Goal: Contribute content

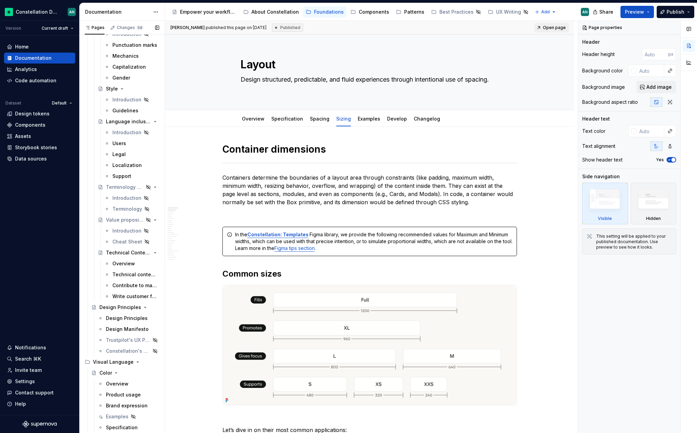
scroll to position [553, 0]
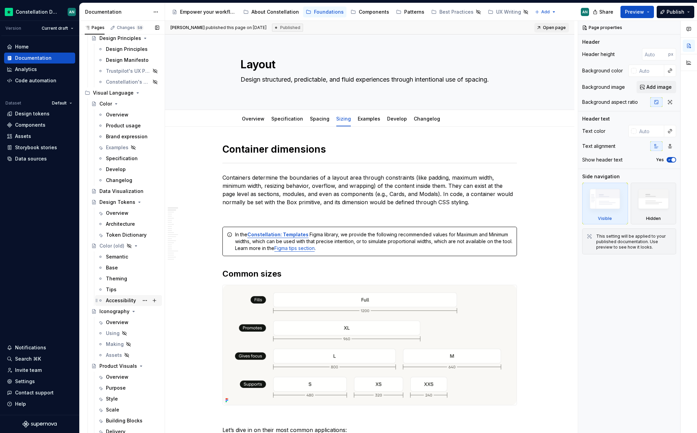
click at [122, 301] on div "Accessibility" at bounding box center [121, 300] width 30 height 7
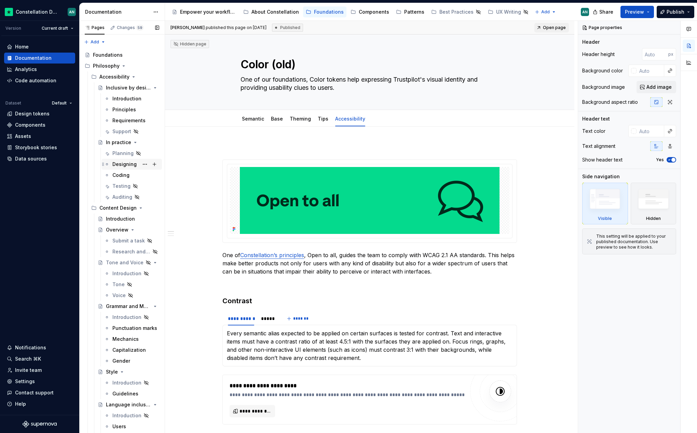
click at [123, 164] on div "Designing" at bounding box center [124, 164] width 24 height 7
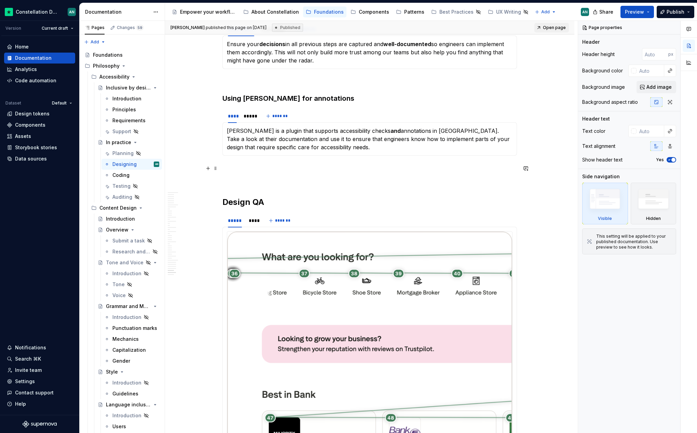
scroll to position [4487, 0]
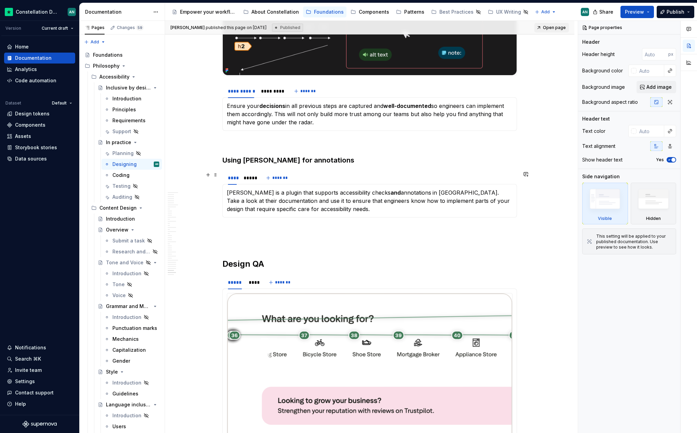
click at [334, 182] on div "**** ***** *******" at bounding box center [370, 178] width 295 height 14
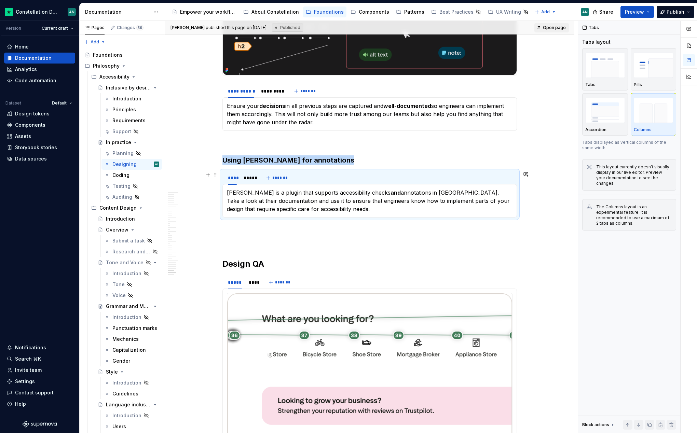
type textarea "*"
click at [266, 196] on p "[PERSON_NAME] is a plugin that supports accessibility checks and annotations in…" at bounding box center [370, 201] width 286 height 25
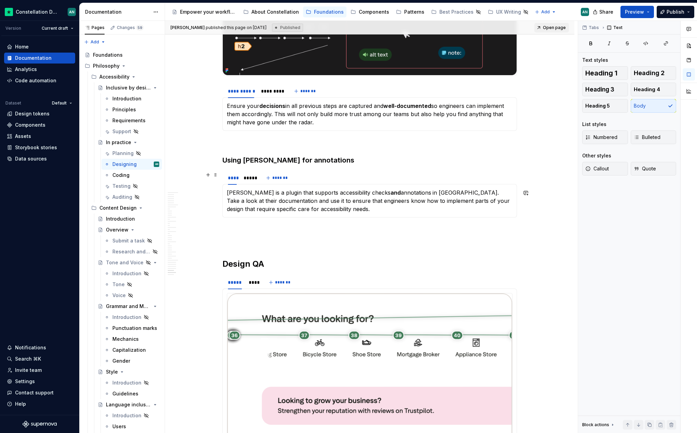
scroll to position [4479, 0]
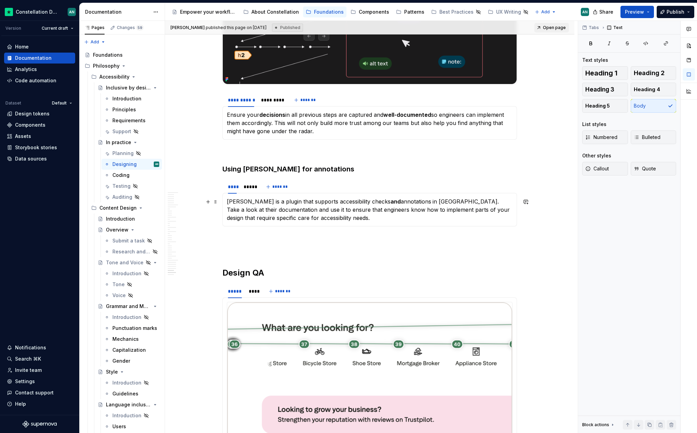
click at [227, 203] on p "[PERSON_NAME] is a plugin that supports accessibility checks and annotations in…" at bounding box center [370, 210] width 286 height 25
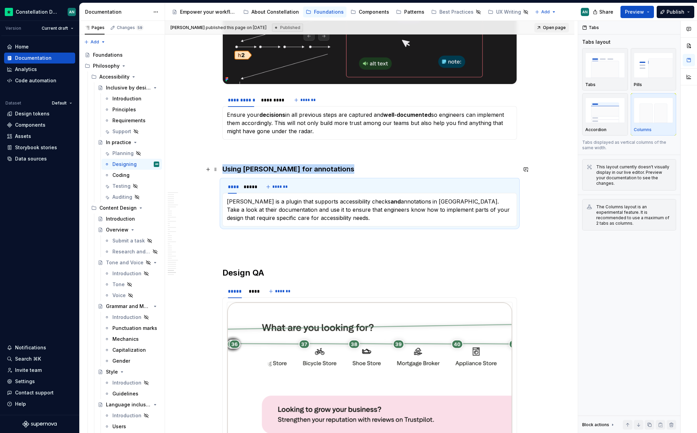
click at [253, 170] on h3 "Using [PERSON_NAME] for annotations" at bounding box center [370, 169] width 295 height 10
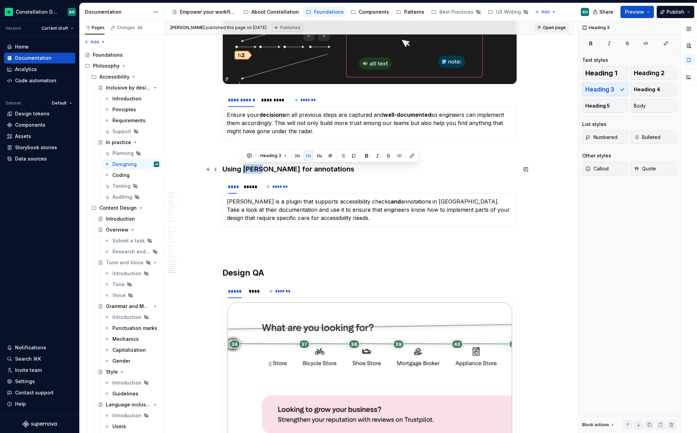
drag, startPoint x: 261, startPoint y: 170, endPoint x: 243, endPoint y: 170, distance: 18.1
click at [243, 170] on h3 "Using [PERSON_NAME] for annotations" at bounding box center [370, 169] width 295 height 10
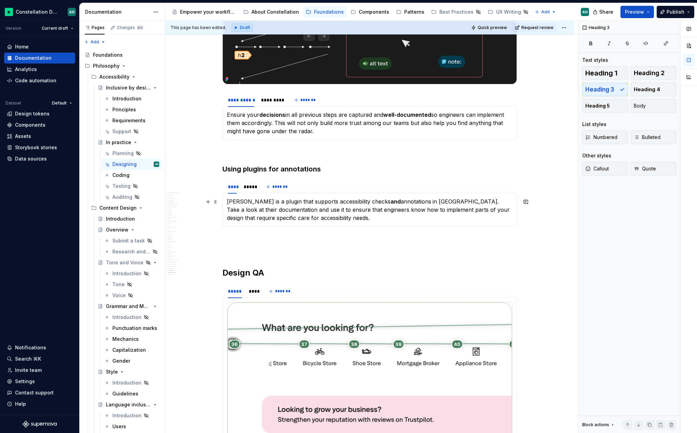
click at [227, 203] on p "[PERSON_NAME] is a plugin that supports accessibility checks and annotations in…" at bounding box center [370, 210] width 286 height 25
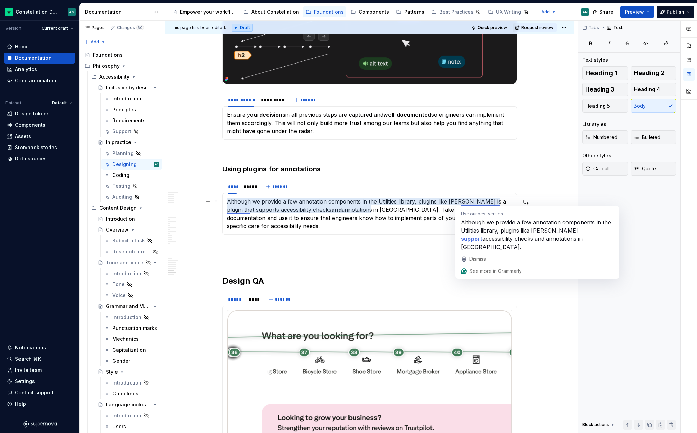
click at [460, 202] on p "Although we provide a few annotation components in the Utilities library, plugi…" at bounding box center [370, 214] width 286 height 33
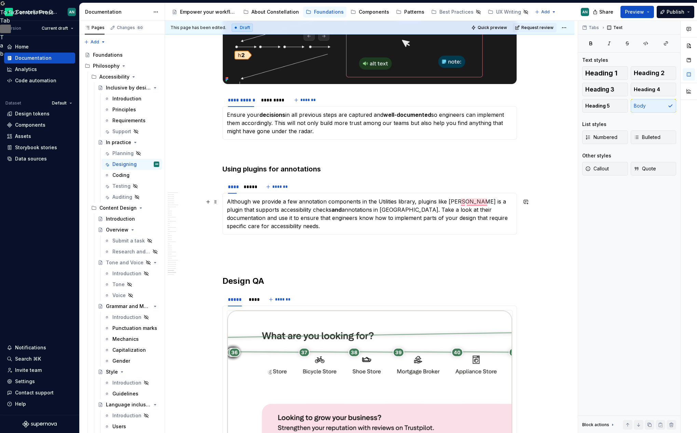
click at [460, 202] on p "Although we provide a few annotation components in the Utilities library, plugi…" at bounding box center [370, 214] width 286 height 33
drag, startPoint x: 461, startPoint y: 202, endPoint x: 249, endPoint y: 211, distance: 212.5
click at [249, 211] on p "Although we provide a few annotation components in the Utilities library, plugi…" at bounding box center [370, 214] width 286 height 33
click at [355, 209] on p "Although we provide a few annotation components in the Utilities library, plugi…" at bounding box center [370, 214] width 286 height 33
drag, startPoint x: 343, startPoint y: 211, endPoint x: 365, endPoint y: 210, distance: 21.9
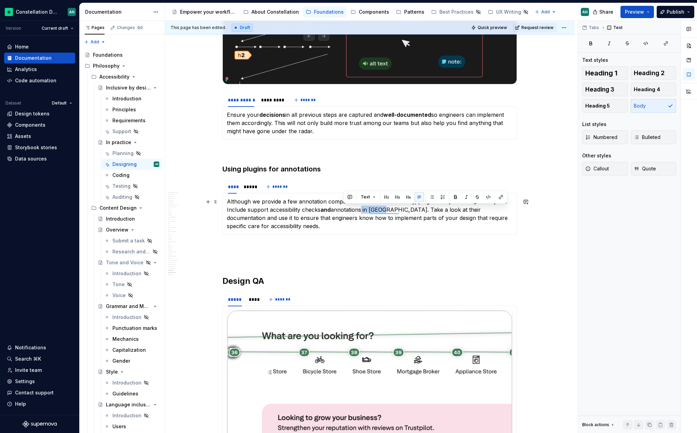
click at [365, 210] on p "Although we provide a few annotation components in the Utilities library, plugi…" at bounding box center [370, 214] width 286 height 33
click at [458, 215] on p "Although we provide a few annotation components in the Utilities library, plugi…" at bounding box center [370, 214] width 286 height 33
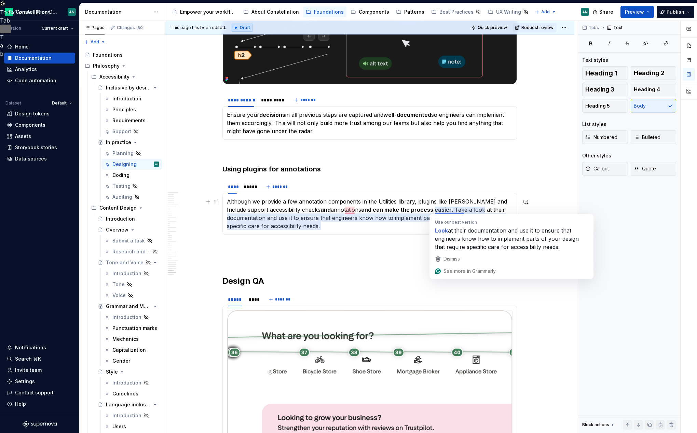
click at [456, 210] on p "Although we provide a few annotation components in the Utilities library, plugi…" at bounding box center [370, 214] width 286 height 33
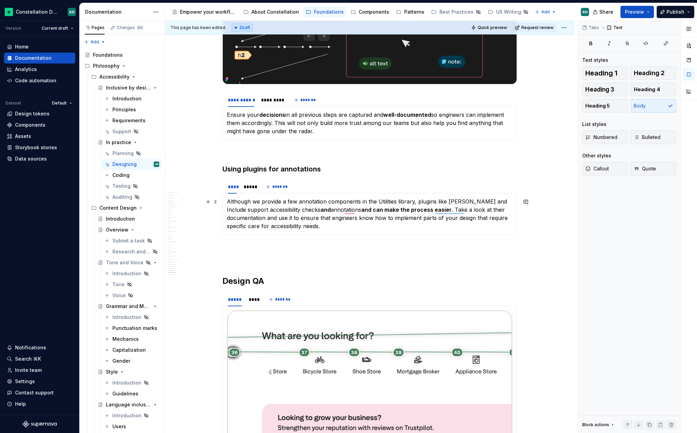
click at [485, 212] on p "Although we provide a few annotation components in the Utilities library, plugi…" at bounding box center [370, 214] width 286 height 33
click at [328, 224] on p "Although we provide a few annotation components in the Utilities library, plugi…" at bounding box center [370, 214] width 286 height 33
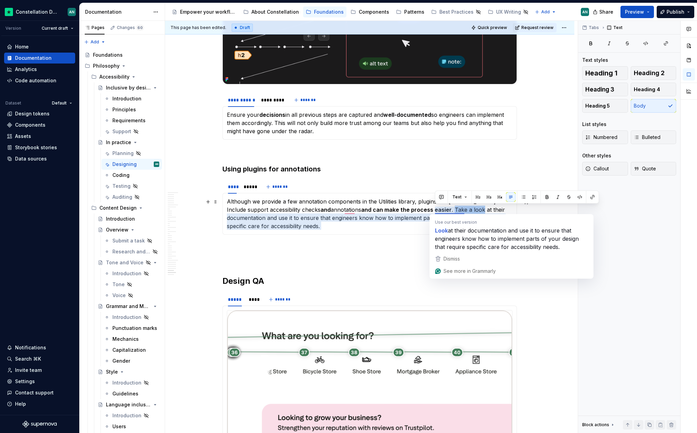
drag, startPoint x: 465, startPoint y: 210, endPoint x: 436, endPoint y: 209, distance: 28.7
click at [436, 209] on p "Although we provide a few annotation components in the Utilities library, plugi…" at bounding box center [370, 214] width 286 height 33
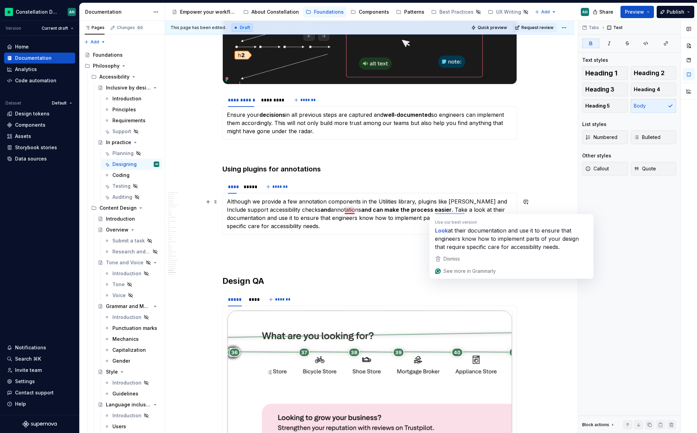
click at [351, 214] on p "Although we provide a few annotation components in the Utilities library, plugi…" at bounding box center [370, 214] width 286 height 33
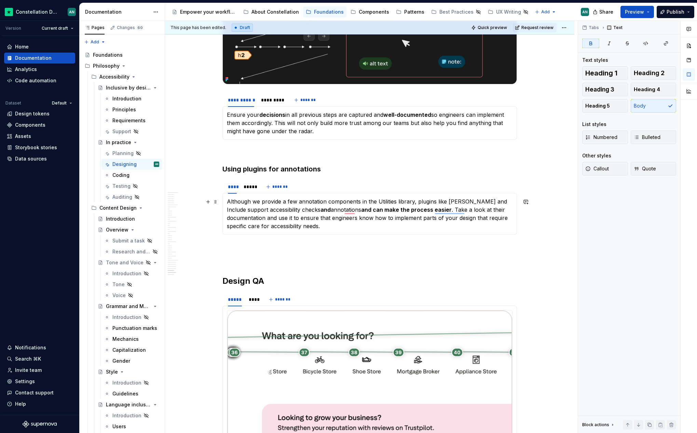
click at [471, 201] on p "Although we provide a few annotation components in the Utilities library, plugi…" at bounding box center [370, 214] width 286 height 33
click at [483, 200] on p "Although we provide a few annotation components in the Utilities library, plugi…" at bounding box center [370, 214] width 286 height 33
click at [497, 202] on p "Although we provide a few annotation components in the Utilities library, plugi…" at bounding box center [370, 214] width 286 height 33
click at [317, 225] on p "Although we provide a few annotation components in the Utilities library, plugi…" at bounding box center [370, 214] width 286 height 33
click at [348, 221] on p "Although we provide a few annotation components in the Utilities library, plugi…" at bounding box center [370, 214] width 286 height 33
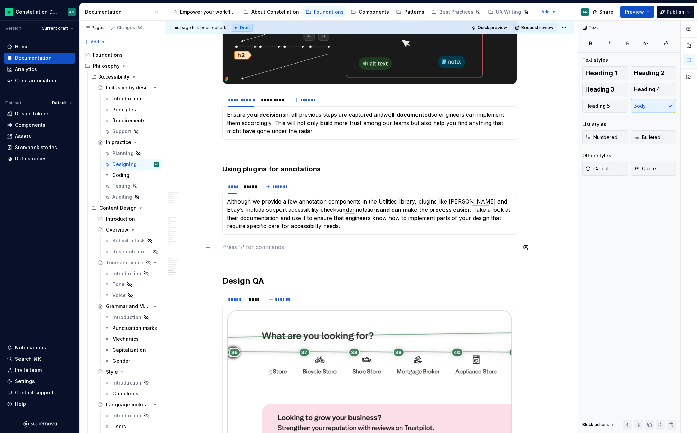
click at [389, 244] on p "To enrich screen reader interactions, please activate Accessibility in Grammarl…" at bounding box center [370, 247] width 295 height 8
click at [250, 185] on div "*****" at bounding box center [249, 187] width 11 height 7
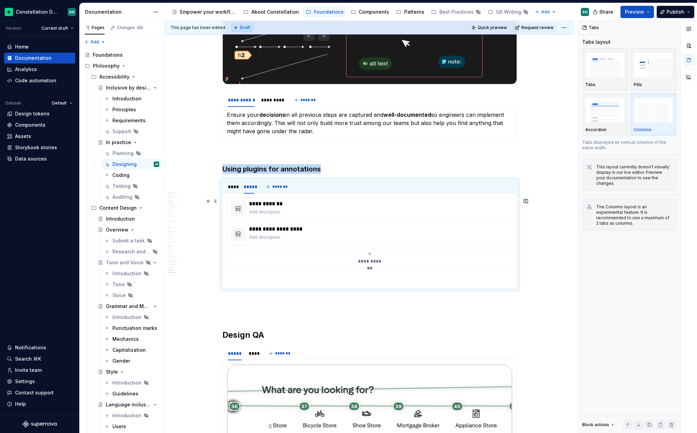
click at [369, 256] on icon "To enrich screen reader interactions, please activate Accessibility in Grammarl…" at bounding box center [369, 253] width 5 height 5
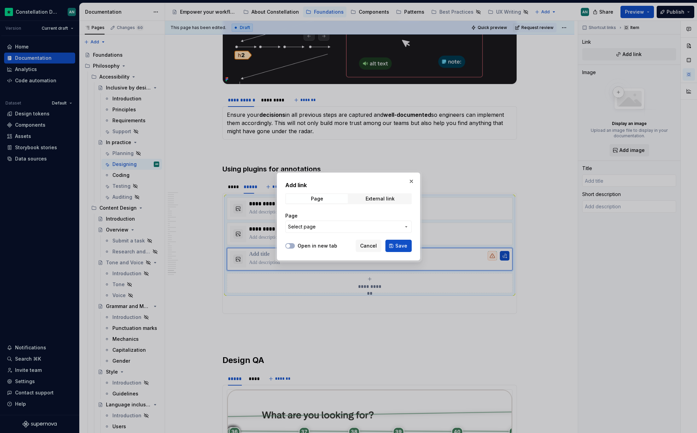
type textarea "*"
click at [322, 229] on span "Select page" at bounding box center [344, 227] width 113 height 7
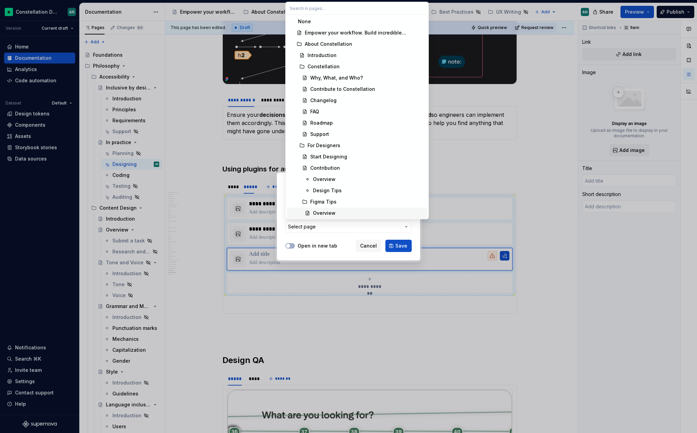
click at [321, 245] on div "Add link Page External link Page Select page Open in new tab Cancel Save" at bounding box center [348, 216] width 697 height 433
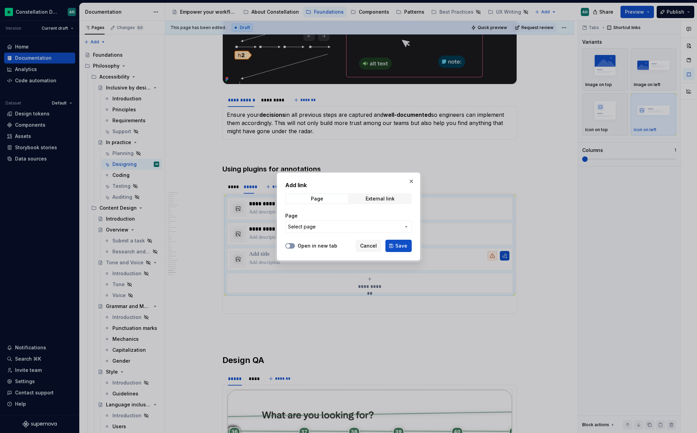
click at [294, 246] on button "Open in new tab" at bounding box center [290, 245] width 10 height 5
click at [315, 226] on span "Select page" at bounding box center [344, 227] width 113 height 7
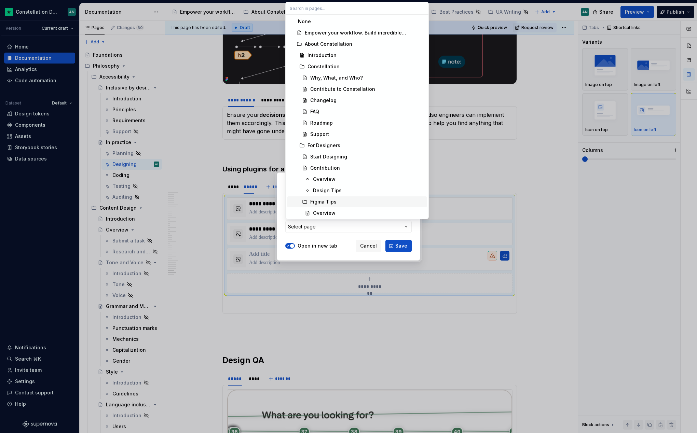
click at [325, 247] on div "Add link Page External link Page Select page Open in new tab Cancel Save" at bounding box center [348, 216] width 697 height 433
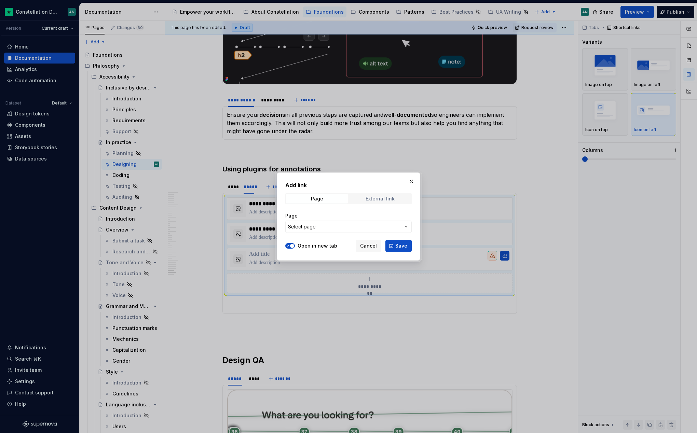
click at [376, 201] on span "External link" at bounding box center [380, 199] width 62 height 10
click at [328, 228] on input "URL" at bounding box center [348, 227] width 126 height 12
click at [290, 246] on icon "button" at bounding box center [287, 246] width 5 height 4
click at [308, 227] on input "URL" at bounding box center [348, 227] width 126 height 12
paste input "[URL][DOMAIN_NAME]"
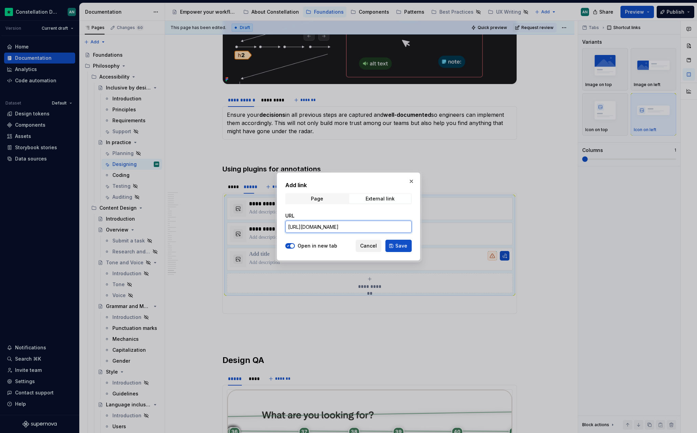
scroll to position [0, 105]
type input "[URL][DOMAIN_NAME]"
drag, startPoint x: 395, startPoint y: 244, endPoint x: 365, endPoint y: 239, distance: 30.7
click at [395, 244] on button "Save" at bounding box center [399, 246] width 26 height 12
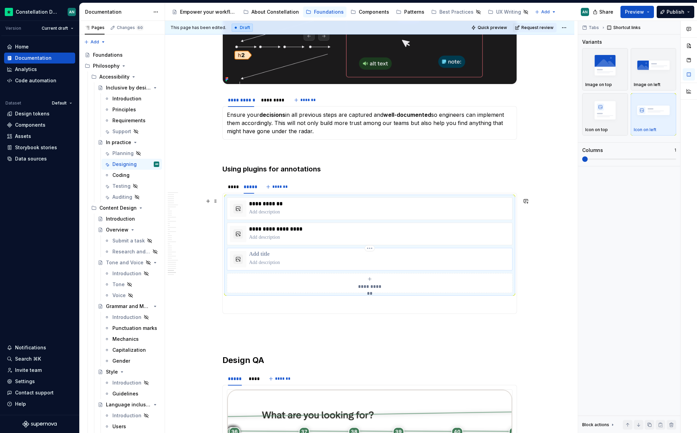
click at [336, 262] on p "To enrich screen reader interactions, please activate Accessibility in Grammarl…" at bounding box center [379, 262] width 260 height 7
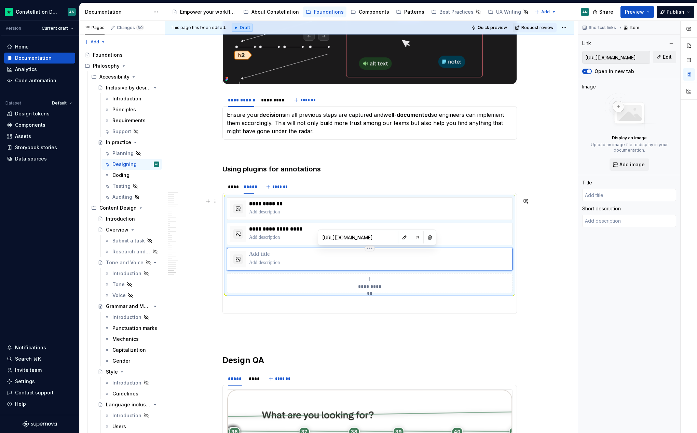
click at [266, 255] on p "To enrich screen reader interactions, please activate Accessibility in Grammarl…" at bounding box center [379, 254] width 260 height 7
type textarea "*"
type input "I"
type textarea "*"
type input "In"
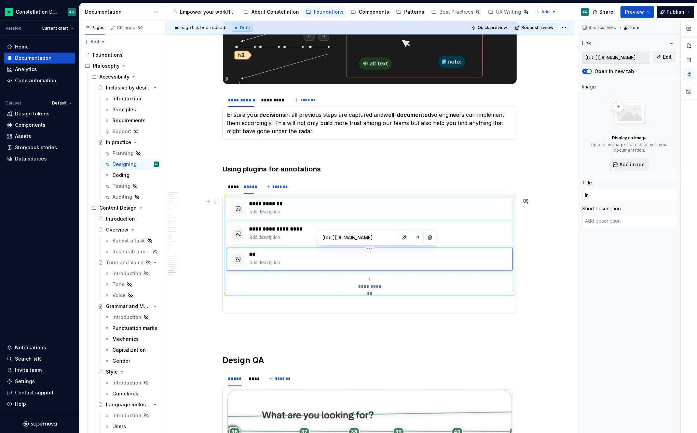
type textarea "*"
type input "Inc"
type textarea "*"
type input "Incl"
type textarea "*"
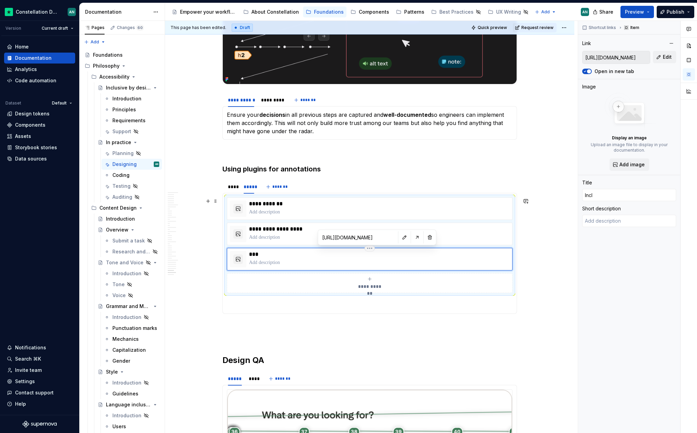
type input "Inclu"
type textarea "*"
type input "Includ"
type textarea "*"
type input "Include"
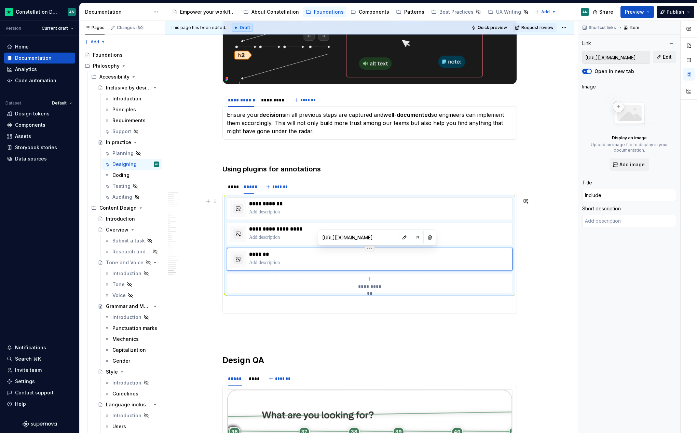
type textarea "*"
type input "Include"
type textarea "*"
type input "Include p"
type textarea "*"
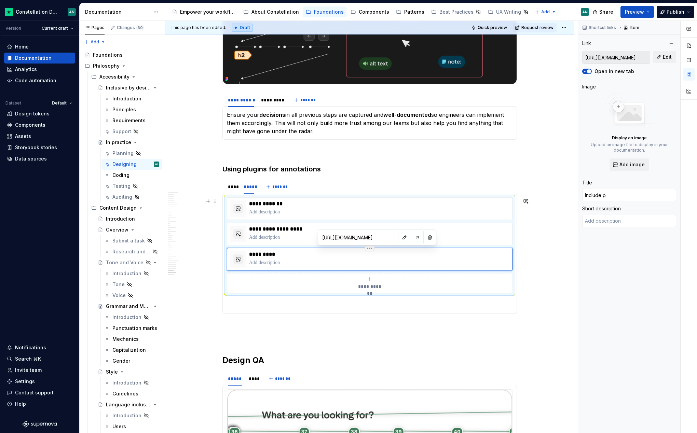
type input "Include pl"
type textarea "*"
type input "Include plu"
type textarea "*"
type input "Include plug"
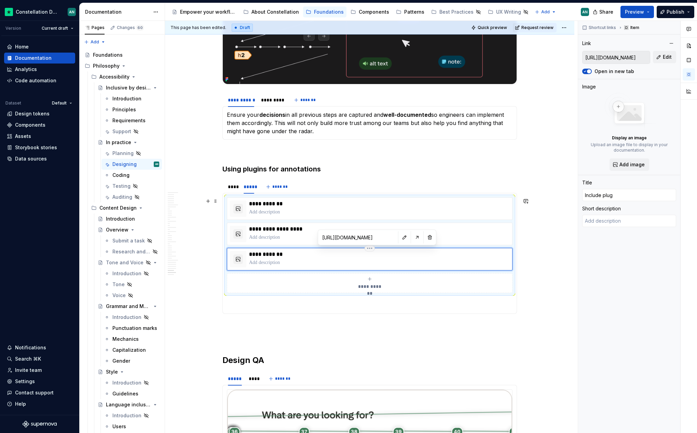
type textarea "*"
type input "Include plugi"
type textarea "*"
type input "Include plugin"
click at [370, 285] on span "**********" at bounding box center [370, 286] width 30 height 7
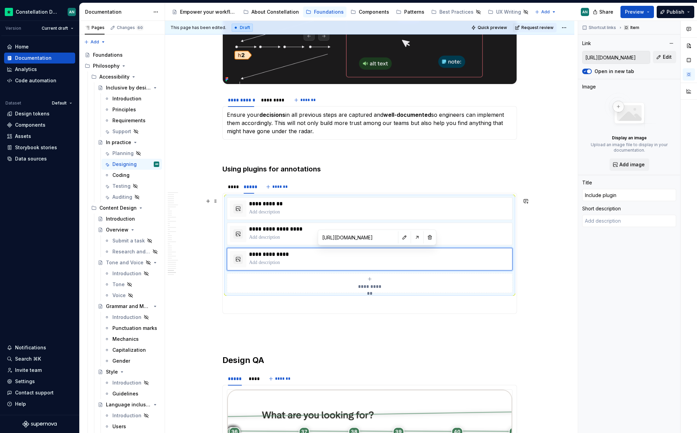
type textarea "*"
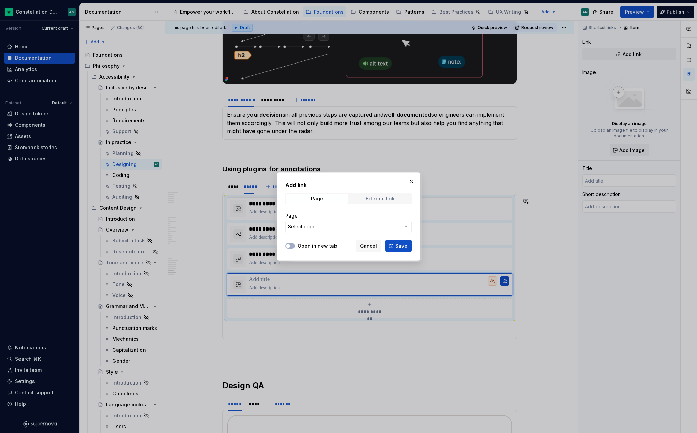
click at [358, 201] on span "External link" at bounding box center [380, 199] width 62 height 10
click at [334, 225] on input "URL" at bounding box center [348, 227] width 126 height 12
paste input "[URL][DOMAIN_NAME]"
type input "[URL][DOMAIN_NAME]"
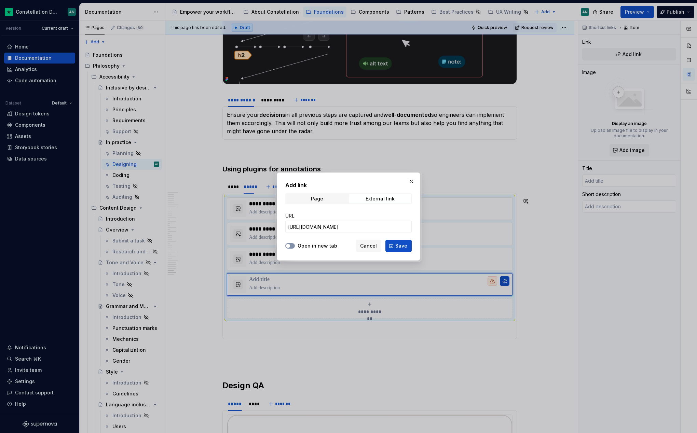
click at [289, 245] on span "button" at bounding box center [288, 246] width 4 height 4
click at [402, 247] on span "Save" at bounding box center [401, 246] width 12 height 7
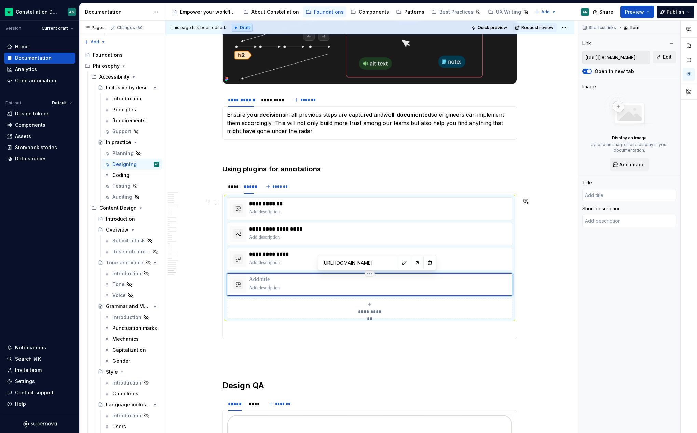
click at [280, 277] on p "To enrich screen reader interactions, please activate Accessibility in Grammarl…" at bounding box center [379, 280] width 260 height 7
type textarea "*"
type input "I"
type textarea "*"
type input "In"
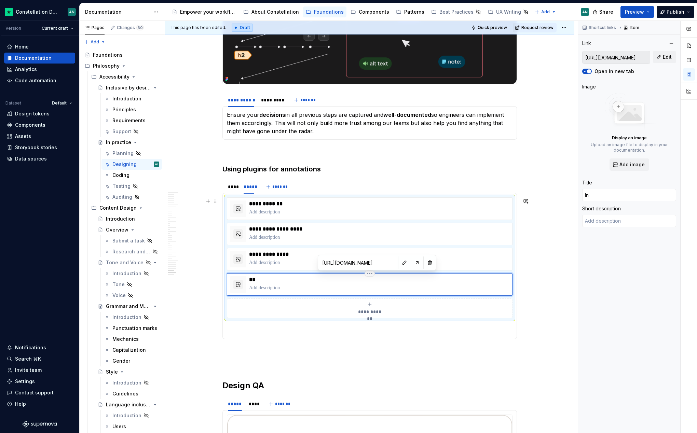
type textarea "*"
type input "Inc"
type textarea "*"
type input "Incl"
type textarea "*"
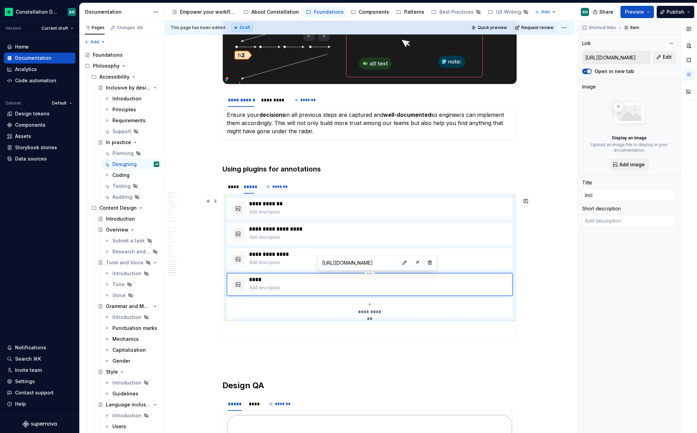
type input "Inclu"
type textarea "*"
type input "Includ"
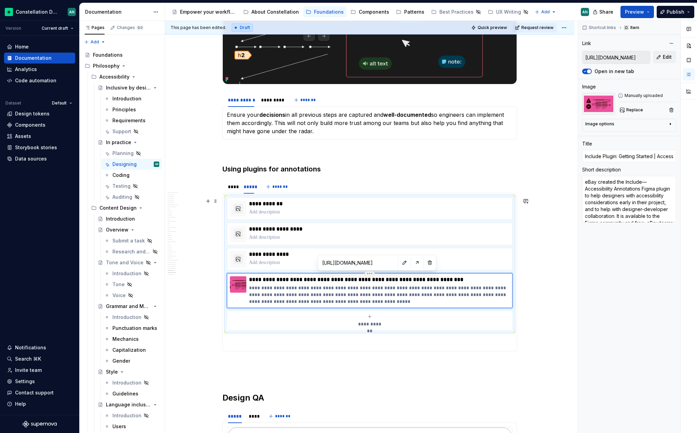
type textarea "*"
type input "Include Plugin: Getting Started | Accessibility | Foundations | eBay Playbooke d"
type textarea "*"
type input "Include Plugin: Getting Started | Accessibility | Foundations | eBay Playbooke …"
type textarea "*"
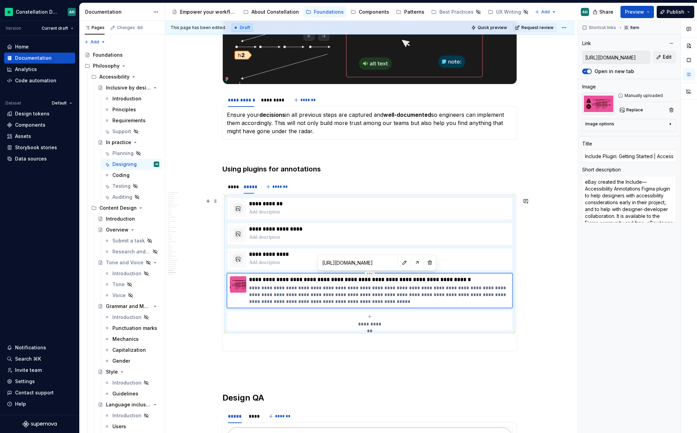
type input "Include Plugin: Getting Started | Accessibility | Foundations | eBay Playbooke …"
type textarea "*"
type input "Include Plugin: Getting Started | Accessibility | Foundations | eBay Playbooke …"
type textarea "*"
type input "I"
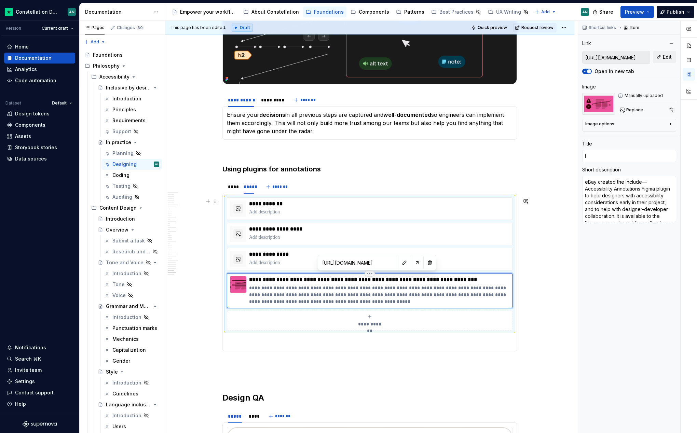
type textarea "*"
type input "In"
type textarea "*"
type input "Inc"
type textarea "*"
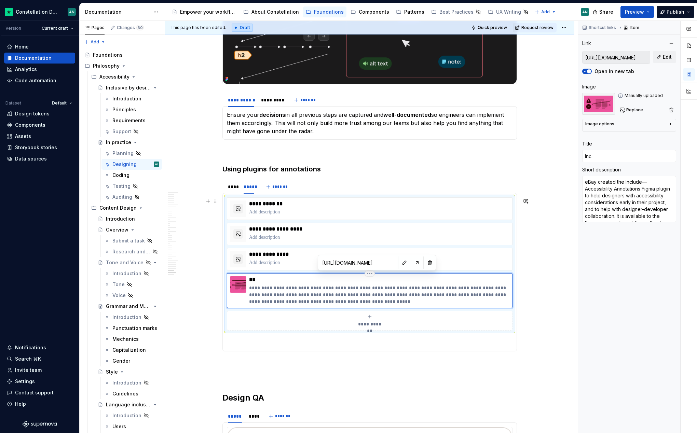
type input "Incl"
type textarea "*"
type input "Inclu"
type textarea "*"
type input "Includ"
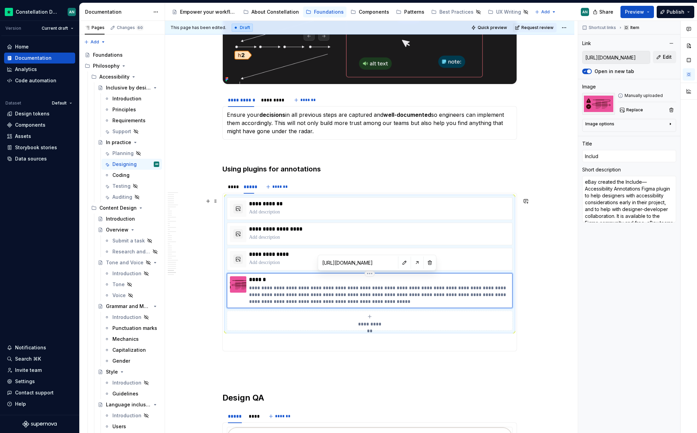
type textarea "*"
type input "Include"
type textarea "*"
type input "Include"
type textarea "*"
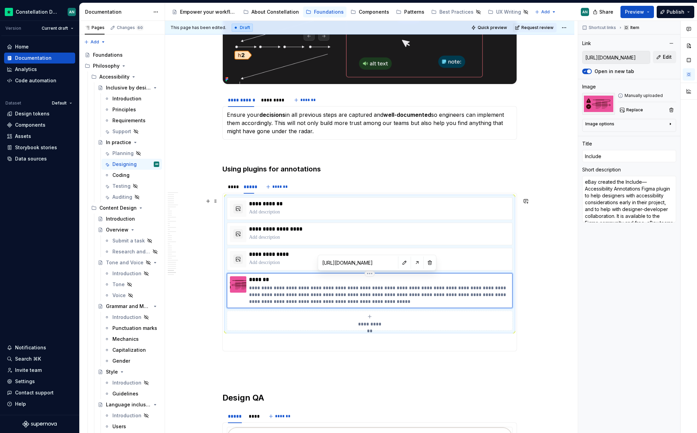
type input "Include d"
type textarea "*"
type input "Include do"
type textarea "*"
type input "Include doc"
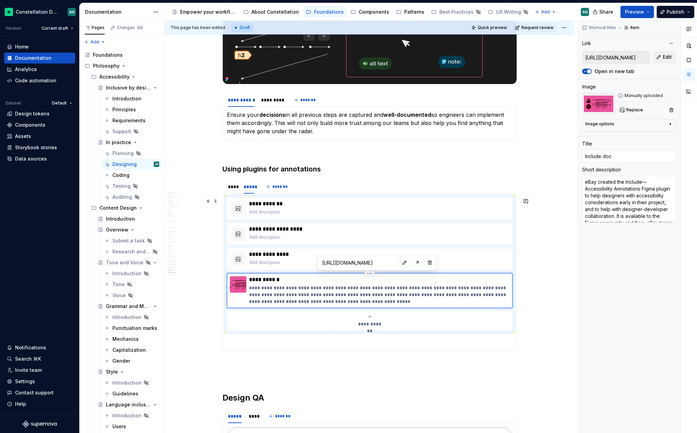
type textarea "*"
type input "Include docu"
type textarea "*"
type input "Include docum"
type textarea "*"
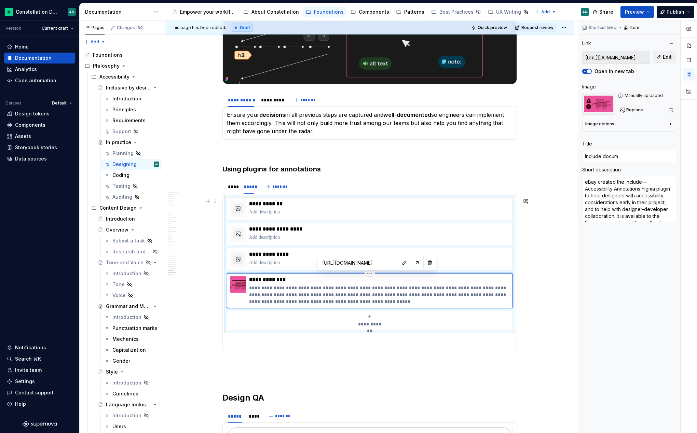
type input "Include docume"
type textarea "*"
type input "Include documen"
type textarea "*"
type input "Include document"
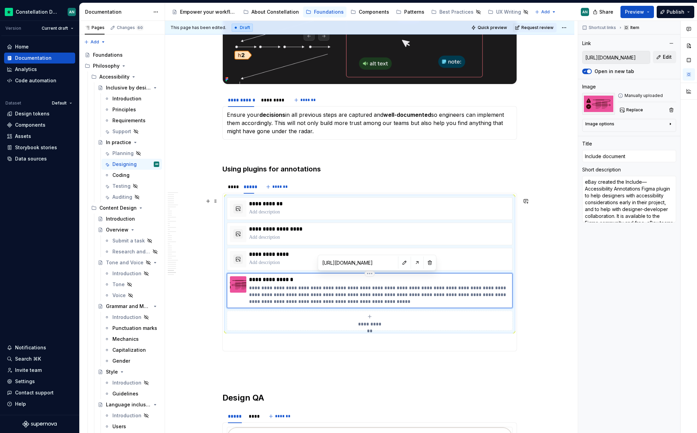
type textarea "*"
type input "Include documenta"
type textarea "*"
type input "Include documentat"
type textarea "*"
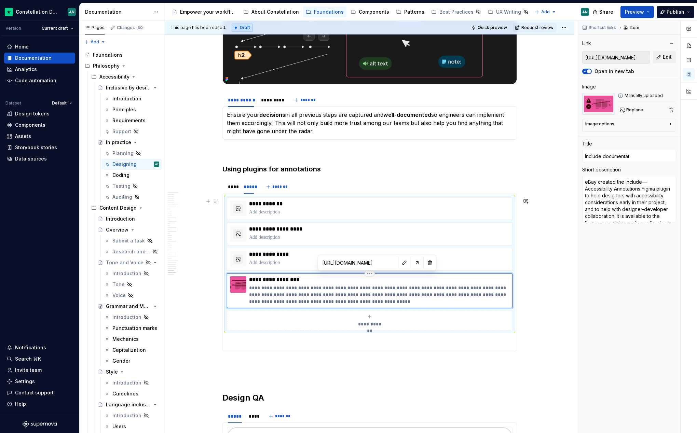
type input "Include documentati"
type textarea "*"
type input "Include documentatio"
type textarea "*"
type input "Include documentation"
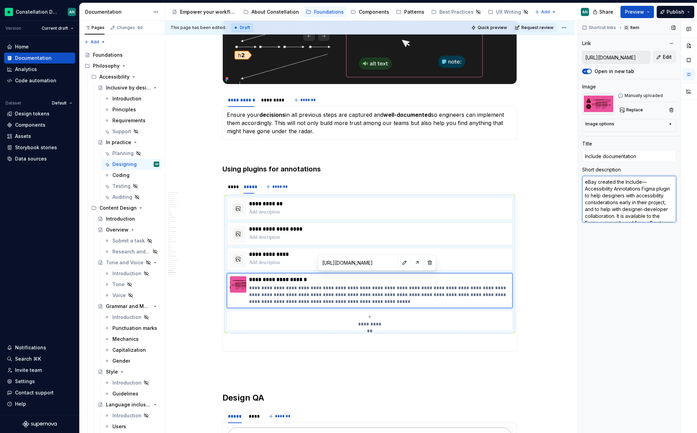
click at [652, 209] on textarea "eBay created the Include—Accessibility Annotations Figma plugin to help designe…" at bounding box center [629, 199] width 94 height 46
type textarea "*"
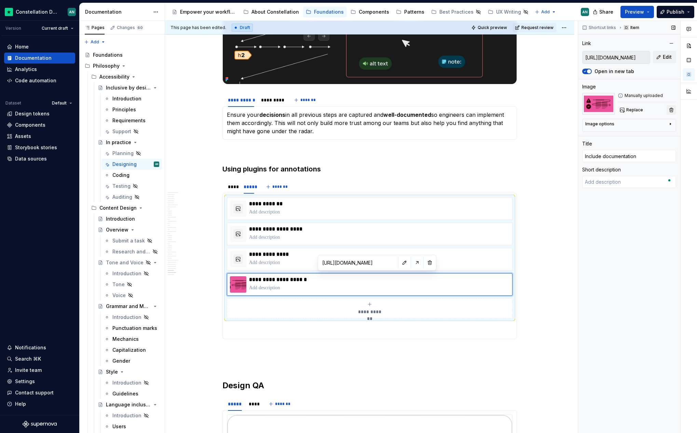
click at [670, 108] on button "button" at bounding box center [672, 110] width 10 height 10
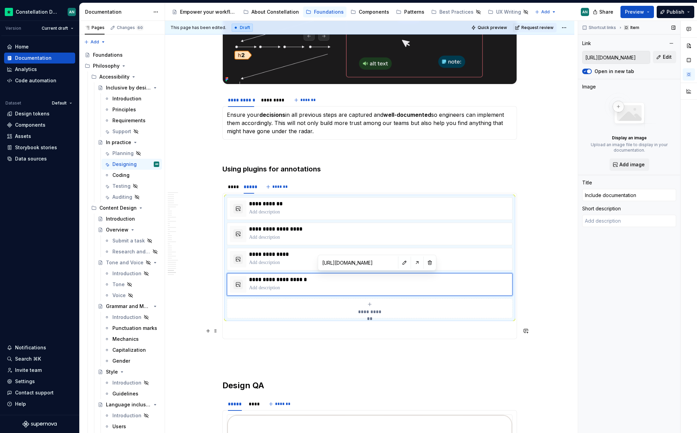
click at [521, 334] on button "button" at bounding box center [526, 331] width 10 height 10
click at [569, 26] on div "This page has been edited. Draft Quick preview Request review" at bounding box center [369, 28] width 409 height 14
click at [564, 25] on html "Constellation Design System AN Version Current draft Home Documentation Analyti…" at bounding box center [348, 216] width 697 height 433
click at [653, 76] on div "Ready for publish" at bounding box center [664, 75] width 48 height 7
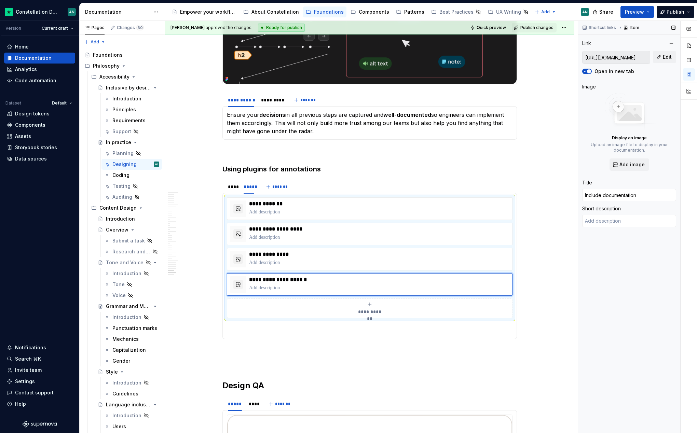
scroll to position [4279, 0]
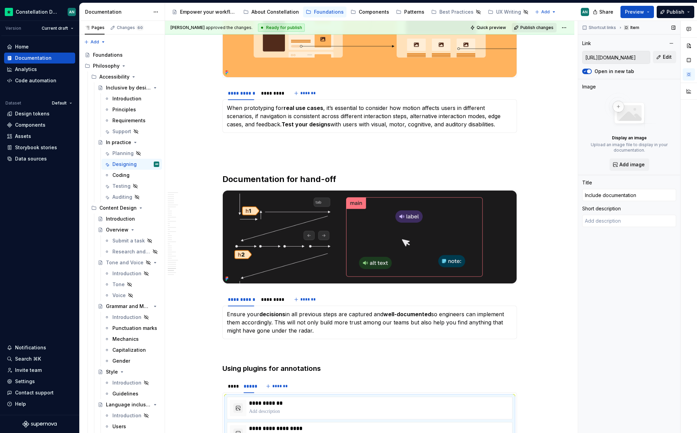
click at [538, 26] on span "Publish changes" at bounding box center [537, 27] width 33 height 5
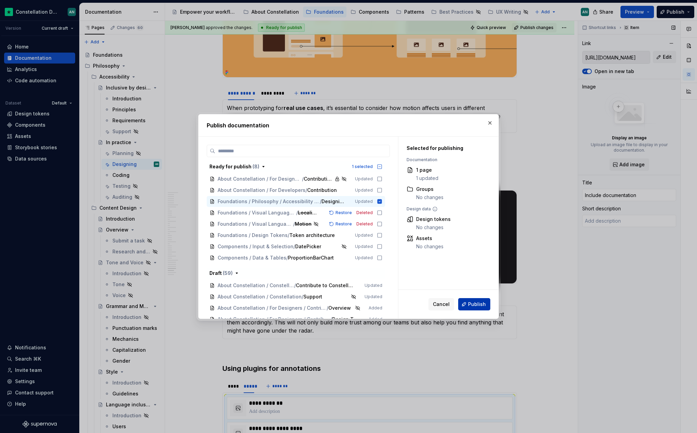
click at [482, 304] on span "Publish" at bounding box center [477, 304] width 18 height 7
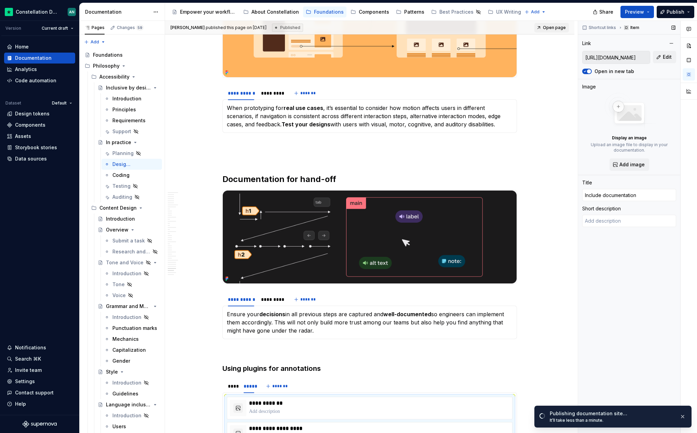
type textarea "*"
